Goal: Task Accomplishment & Management: Manage account settings

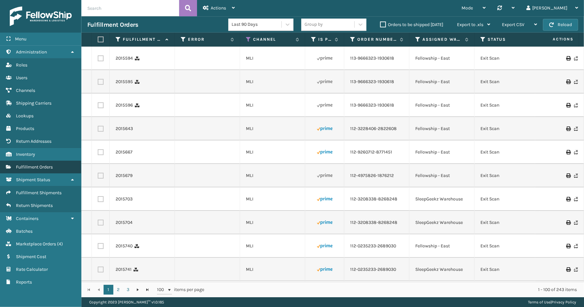
click at [43, 164] on span "Fulfillment Orders" at bounding box center [34, 167] width 37 height 6
click at [223, 8] on span "Actions" at bounding box center [218, 8] width 15 height 6
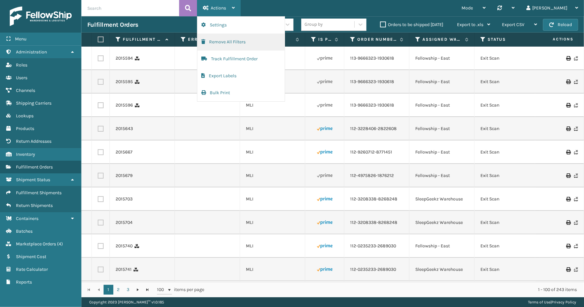
click at [215, 43] on button "Remove All Filters" at bounding box center [240, 42] width 87 height 17
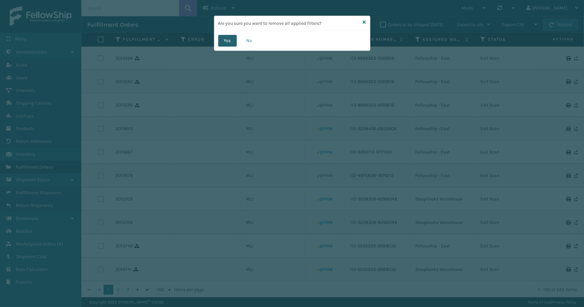
click at [231, 41] on button "Yes" at bounding box center [227, 41] width 19 height 12
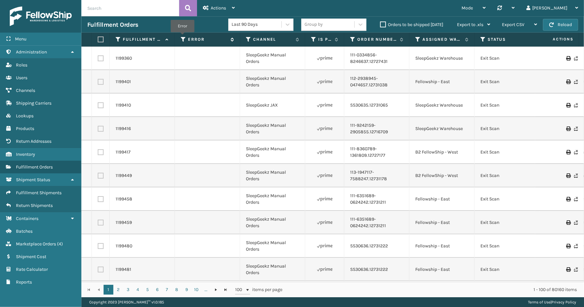
click at [182, 37] on icon at bounding box center [183, 39] width 5 height 6
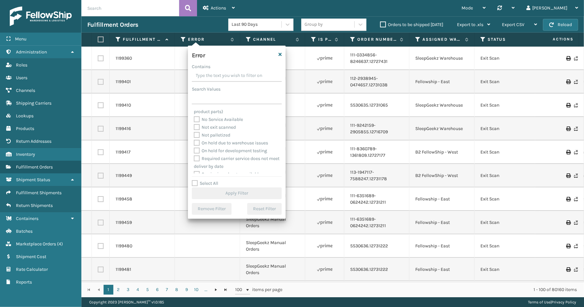
scroll to position [138, 0]
drag, startPoint x: 210, startPoint y: 181, endPoint x: 210, endPoint y: 171, distance: 10.4
click at [210, 180] on label "Select All" at bounding box center [205, 183] width 26 height 6
click at [210, 180] on input "Select All" at bounding box center [241, 179] width 98 height 1
checkbox input "true"
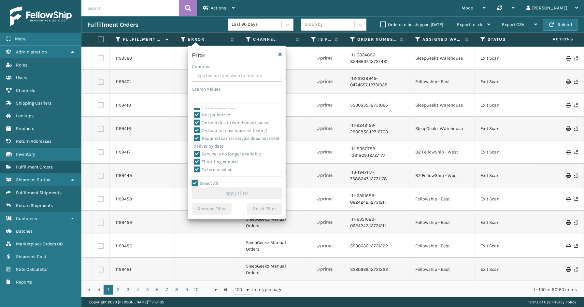
checkbox input "true"
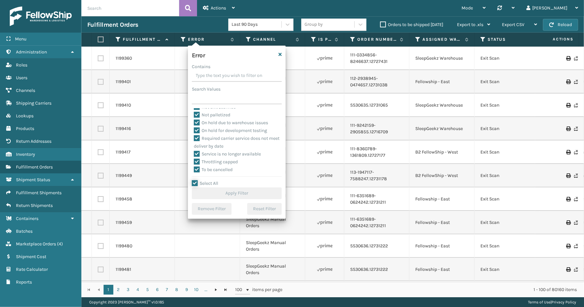
checkbox input "true"
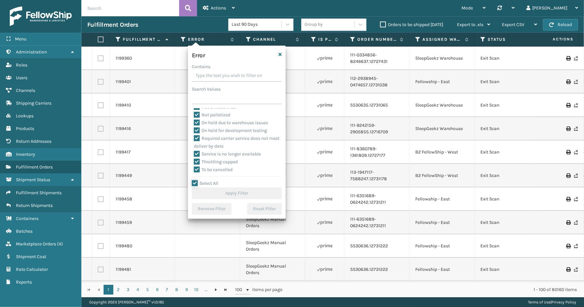
checkbox input "true"
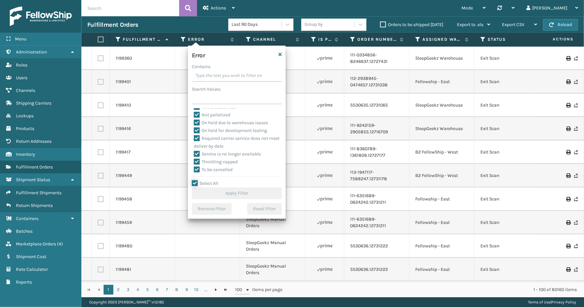
checkbox input "true"
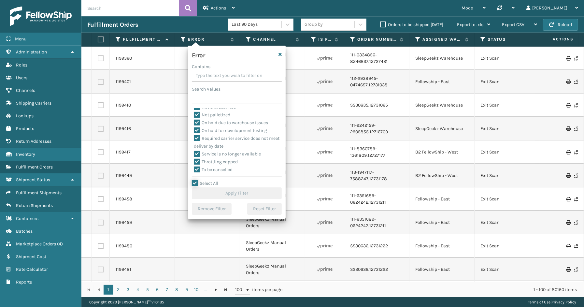
checkbox input "true"
click at [210, 171] on label "To be cancelled" at bounding box center [213, 170] width 39 height 6
click at [194, 170] on input "To be cancelled" at bounding box center [194, 168] width 0 height 4
checkbox input "false"
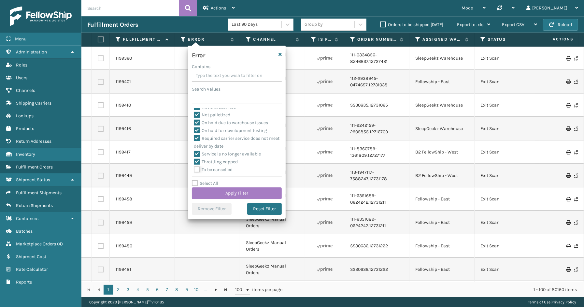
checkbox input "false"
click at [214, 197] on button "Apply Filter" at bounding box center [237, 193] width 90 height 12
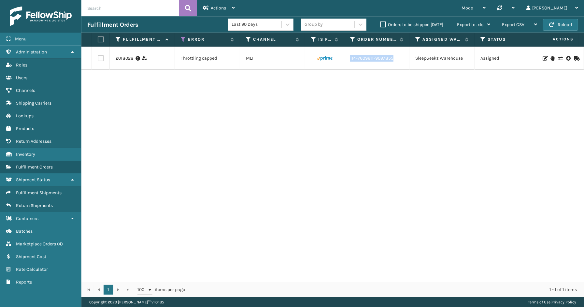
drag, startPoint x: 399, startPoint y: 58, endPoint x: 349, endPoint y: 60, distance: 49.8
click at [349, 60] on td "114-7609611-9097855" at bounding box center [376, 58] width 65 height 23
click at [359, 59] on link "114-7609611-9097855" at bounding box center [371, 58] width 43 height 7
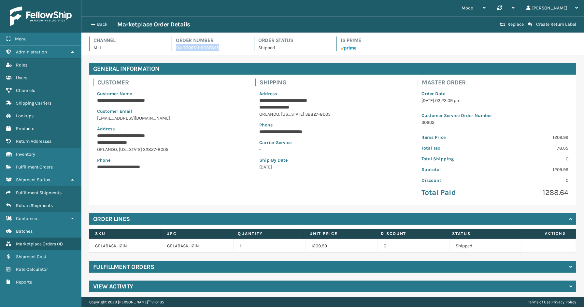
drag, startPoint x: 211, startPoint y: 49, endPoint x: 175, endPoint y: 49, distance: 36.1
click at [176, 49] on p "114-7609611-9097855" at bounding box center [211, 47] width 70 height 7
copy p "114-7609611-9097855"
click at [100, 26] on button "Back" at bounding box center [102, 24] width 30 height 6
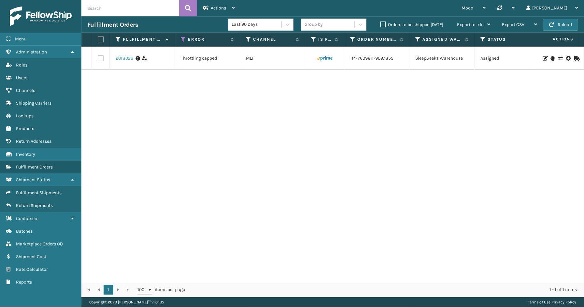
click at [122, 57] on link "2018028" at bounding box center [125, 58] width 18 height 7
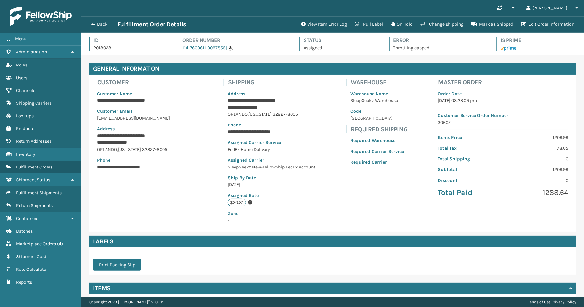
scroll to position [15, 502]
click at [444, 25] on button "Change shipping" at bounding box center [441, 24] width 51 height 13
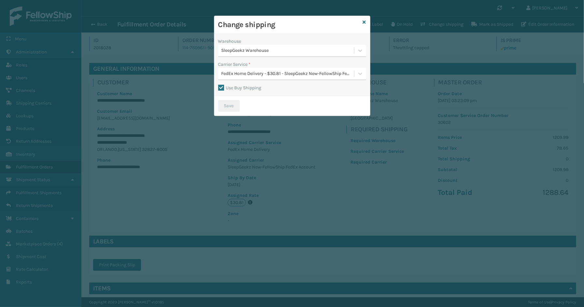
click at [220, 87] on label "Use Buy Shipping" at bounding box center [239, 88] width 43 height 6
click at [218, 85] on input "Use Buy Shipping" at bounding box center [218, 84] width 0 height 1
click at [242, 72] on div "FedEx Home Delivery - $30.81 - SleepGeekz New-FellowShip FedEx Account" at bounding box center [287, 73] width 133 height 7
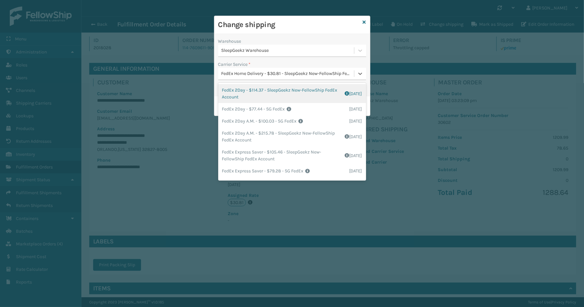
click at [279, 50] on div "SleepGeekz Warehouse" at bounding box center [287, 50] width 133 height 7
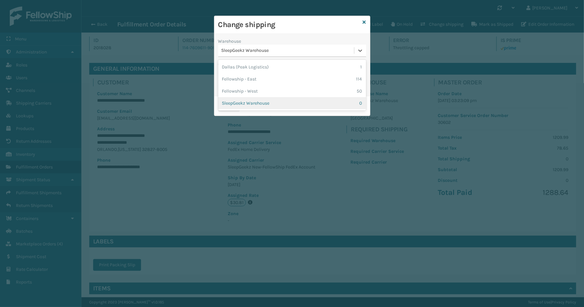
click at [256, 100] on div "SleepGeekz Warehouse 0" at bounding box center [292, 103] width 148 height 12
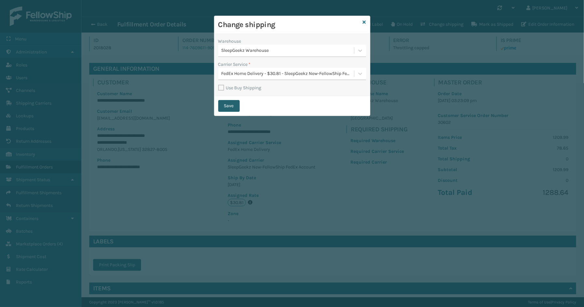
click at [225, 108] on button "Save" at bounding box center [228, 106] width 21 height 12
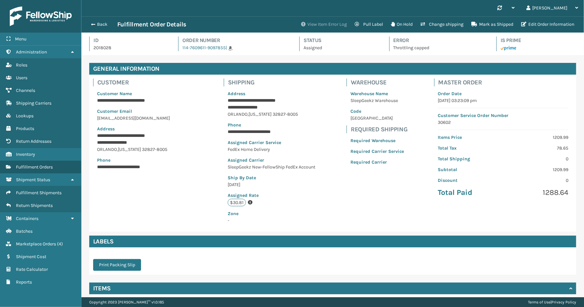
click at [328, 26] on button "View Item Error Log" at bounding box center [324, 24] width 54 height 13
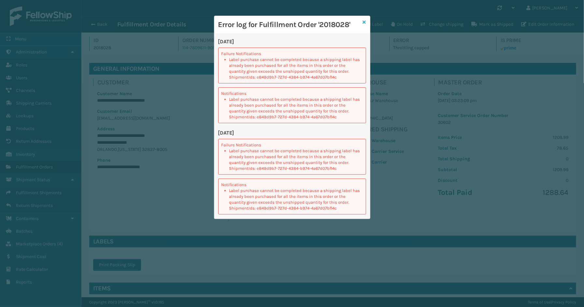
click at [364, 21] on icon at bounding box center [364, 22] width 3 height 5
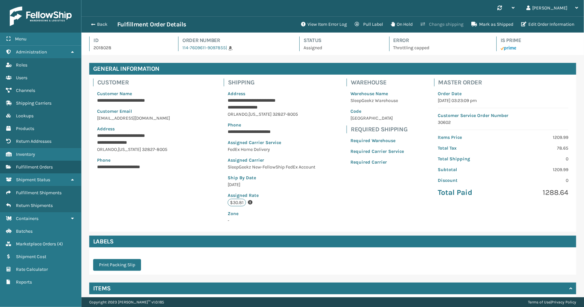
click at [437, 23] on button "Change shipping" at bounding box center [441, 24] width 51 height 13
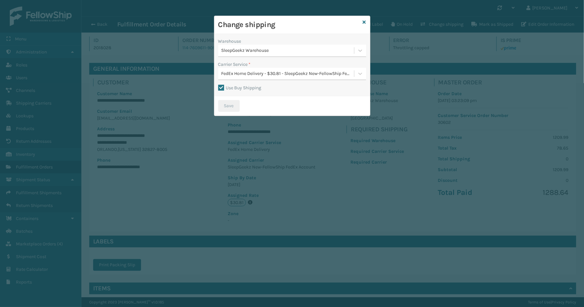
click at [222, 88] on label "Use Buy Shipping" at bounding box center [239, 88] width 43 height 6
click at [218, 85] on input "Use Buy Shipping" at bounding box center [218, 84] width 0 height 1
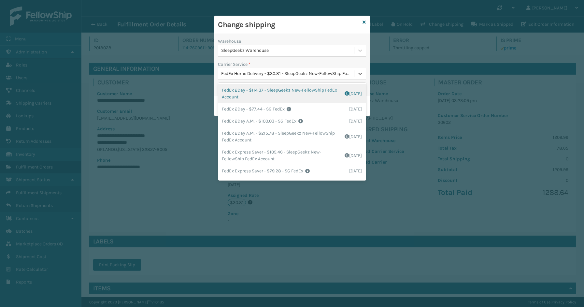
click at [255, 76] on div "FedEx Home Delivery - $30.81 - SleepGeekz New-FellowShip FedEx Account" at bounding box center [287, 73] width 133 height 7
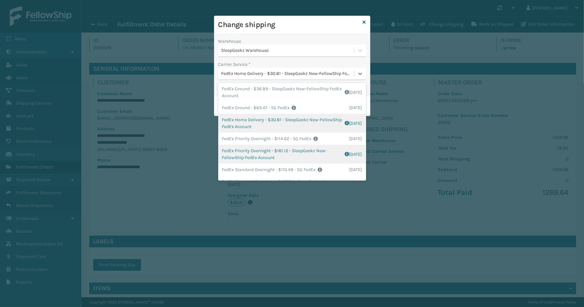
scroll to position [108, 0]
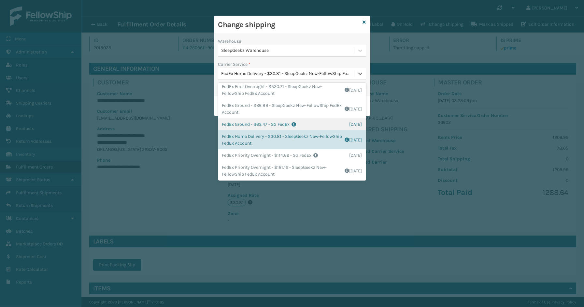
click at [261, 124] on div "FedEx Ground - $63.47 - SG FedEx Shipping Cost $63.47 Surplus Cost $0 Total $63…" at bounding box center [292, 124] width 148 height 12
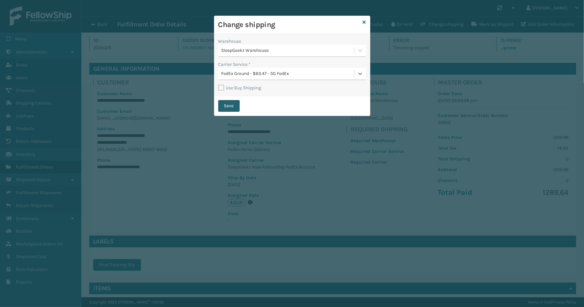
click at [229, 105] on button "Save" at bounding box center [228, 106] width 21 height 12
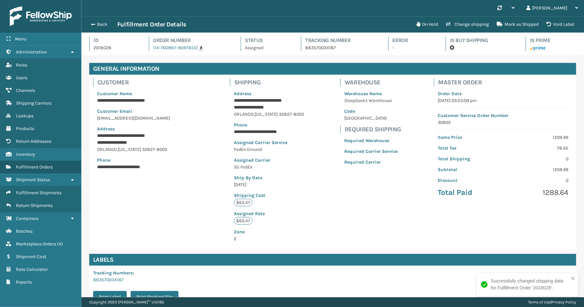
scroll to position [15, 502]
click at [99, 25] on button "Back" at bounding box center [102, 24] width 30 height 6
